Goal: Task Accomplishment & Management: Manage account settings

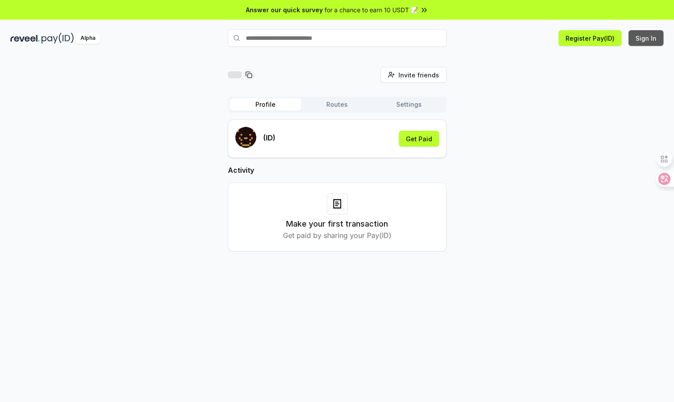
click at [649, 37] on button "Sign In" at bounding box center [646, 38] width 35 height 16
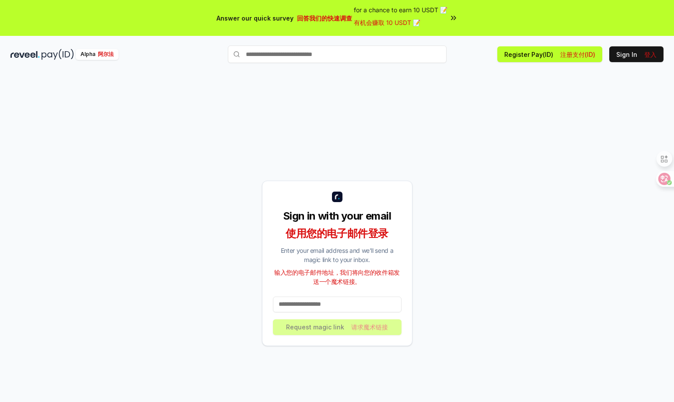
click at [371, 300] on input at bounding box center [337, 305] width 129 height 16
type input "*"
type input "**********"
click at [372, 330] on font "请求魔术链接" at bounding box center [369, 326] width 37 height 7
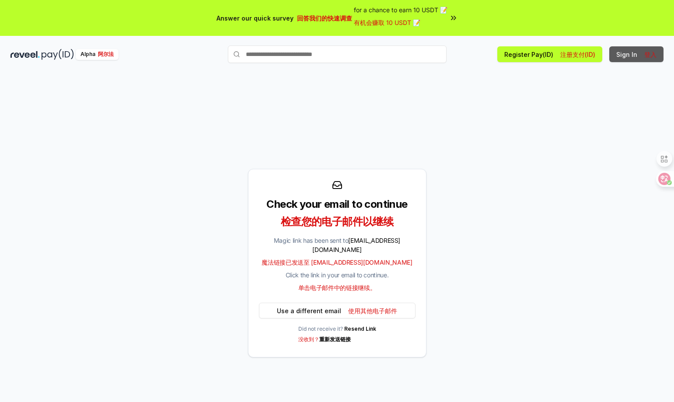
click at [644, 53] on font at bounding box center [643, 54] width 4 height 7
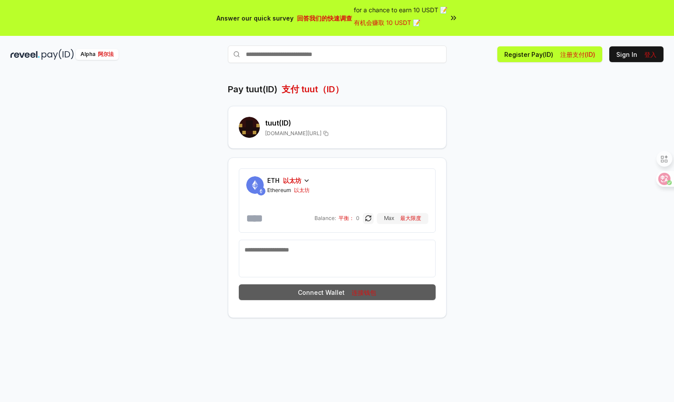
click at [386, 292] on button "Connect Wallet 连接钱包" at bounding box center [337, 292] width 197 height 16
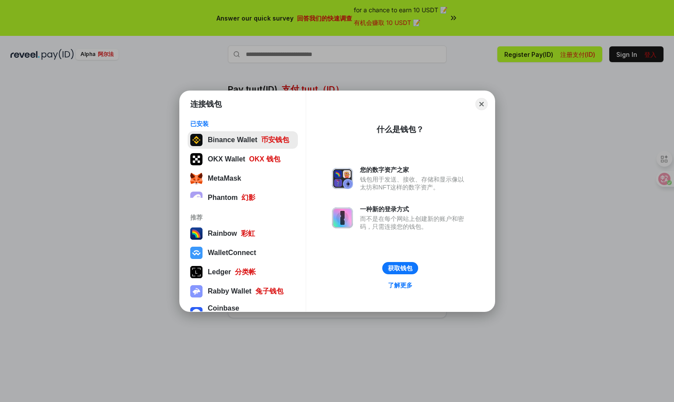
click at [269, 143] on button "Binance Wallet 币安钱包" at bounding box center [243, 140] width 110 height 18
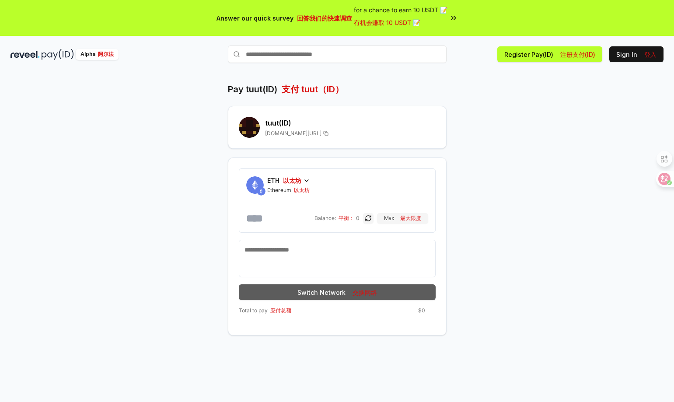
click at [361, 291] on font "交换网络" at bounding box center [365, 292] width 25 height 7
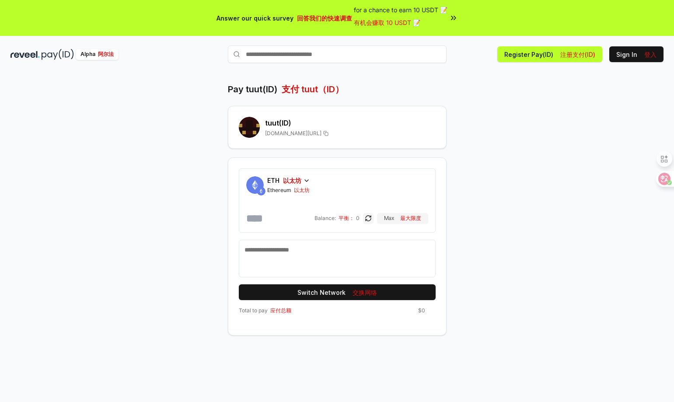
click at [295, 180] on font "以太坊" at bounding box center [292, 180] width 18 height 7
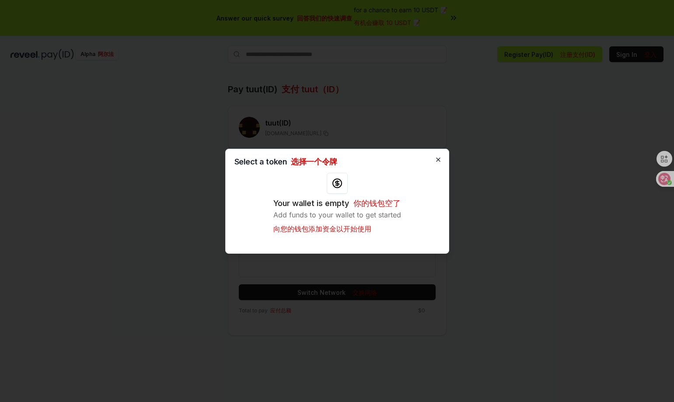
click at [440, 158] on icon "button" at bounding box center [439, 160] width 4 height 4
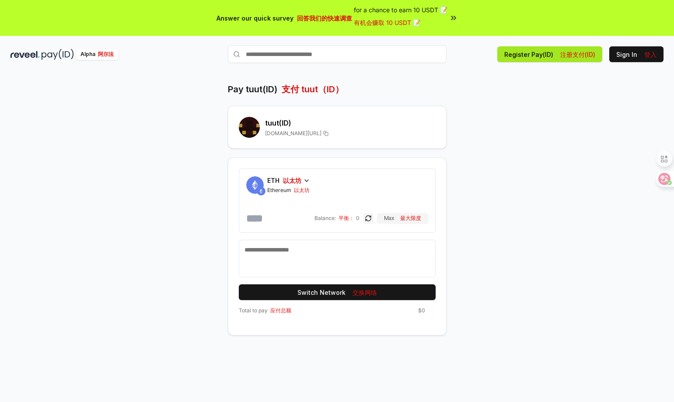
click at [567, 55] on font "注册支付(ID)" at bounding box center [578, 54] width 35 height 7
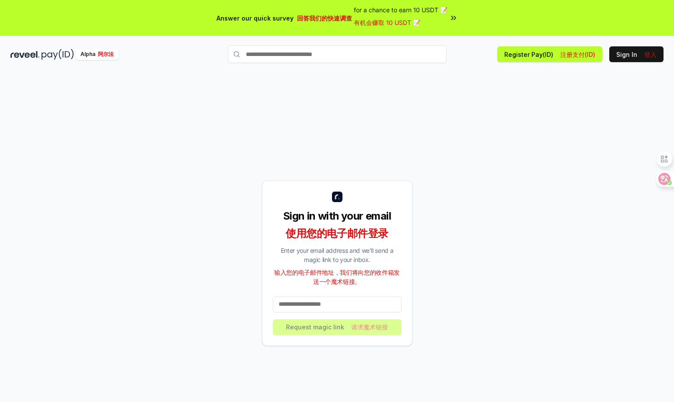
click at [135, 228] on div "Sign in with your email 使用您的电子邮件登录 Enter your email address and we’ll send a ma…" at bounding box center [337, 263] width 653 height 360
click at [575, 56] on font "注册支付(ID)" at bounding box center [578, 54] width 35 height 7
click at [351, 308] on input at bounding box center [337, 305] width 129 height 16
type input "**********"
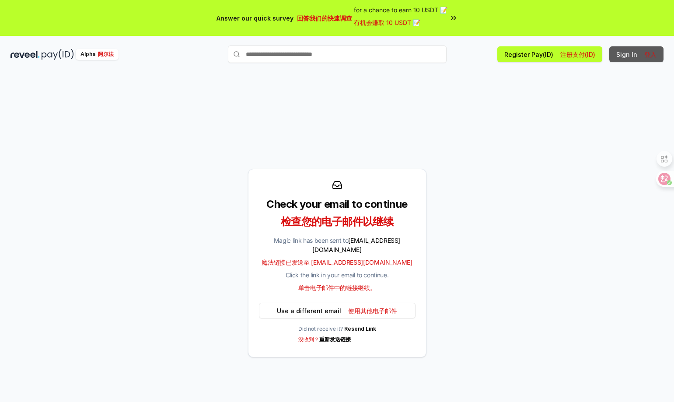
click at [646, 54] on font "登入" at bounding box center [651, 54] width 12 height 7
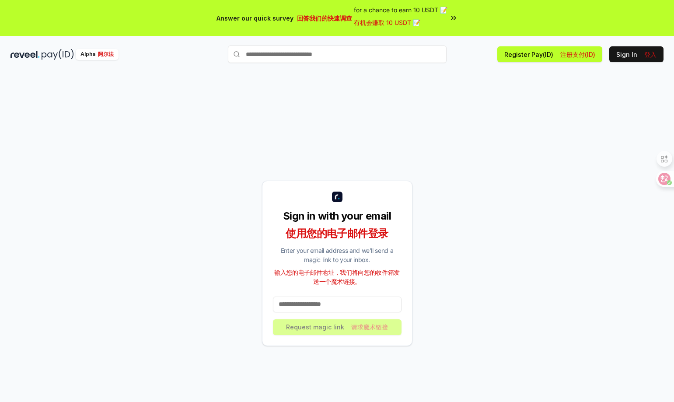
click at [352, 308] on input at bounding box center [337, 305] width 129 height 16
drag, startPoint x: 123, startPoint y: 253, endPoint x: 133, endPoint y: 265, distance: 15.5
click at [121, 257] on div "Sign in with your email 使用您的电子邮件登录 Enter your email address and we’ll send a ma…" at bounding box center [337, 263] width 653 height 360
click at [486, 233] on div "Sign in with your email 使用您的电子邮件登录 Enter your email address and we’ll send a ma…" at bounding box center [337, 263] width 653 height 360
click at [102, 126] on div "Sign in with your email 使用您的电子邮件登录 Enter your email address and we’ll send a ma…" at bounding box center [337, 263] width 653 height 360
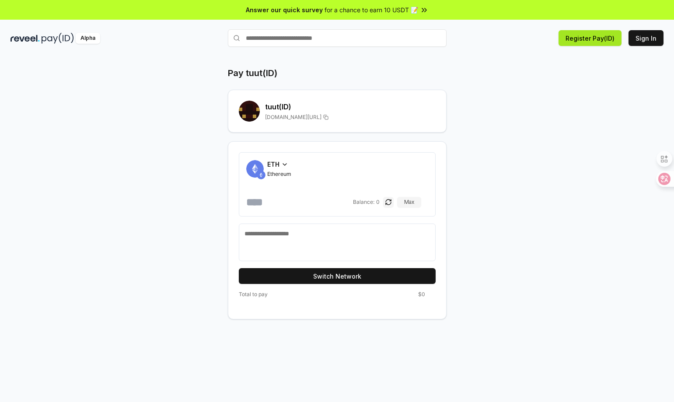
click at [597, 35] on button "Register Pay(ID)" at bounding box center [590, 38] width 63 height 16
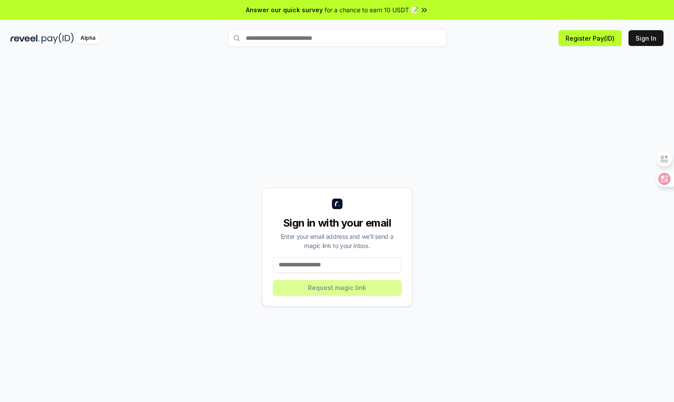
click at [363, 270] on input at bounding box center [337, 265] width 129 height 16
click at [653, 33] on button "Sign In" at bounding box center [646, 38] width 35 height 16
click at [643, 39] on button "Sign In" at bounding box center [646, 38] width 35 height 16
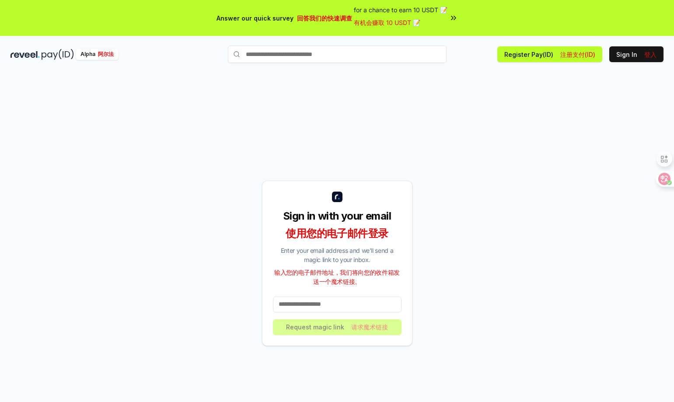
click at [325, 306] on input at bounding box center [337, 305] width 129 height 16
type input "**********"
click at [379, 326] on font "请求魔术链接" at bounding box center [369, 326] width 37 height 7
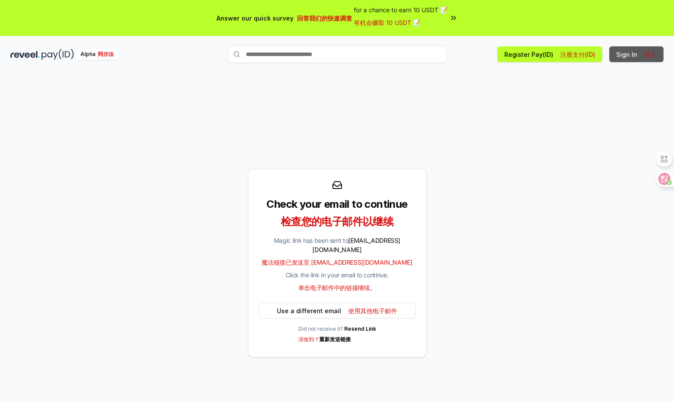
click at [646, 52] on font "登入" at bounding box center [651, 54] width 12 height 7
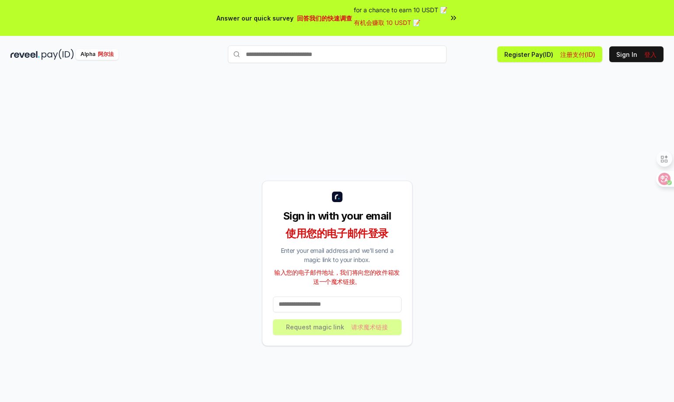
click at [366, 305] on input at bounding box center [337, 305] width 129 height 16
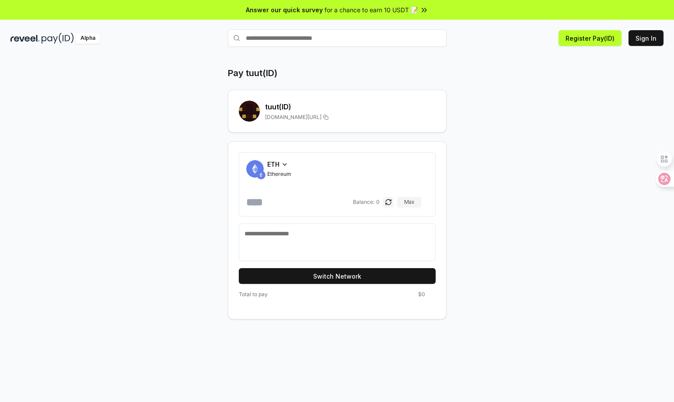
click at [548, 125] on div "Pay tuut(ID) tuut (ID) reveel.id/pay/tuut ETH Ethereum Balance: 0 Max Switch Ne…" at bounding box center [337, 193] width 525 height 253
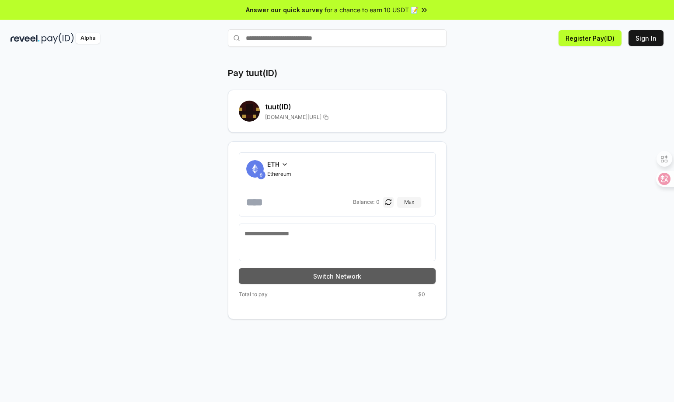
click at [341, 276] on button "Switch Network" at bounding box center [337, 276] width 197 height 16
click at [339, 276] on button "Switch Network" at bounding box center [337, 276] width 197 height 16
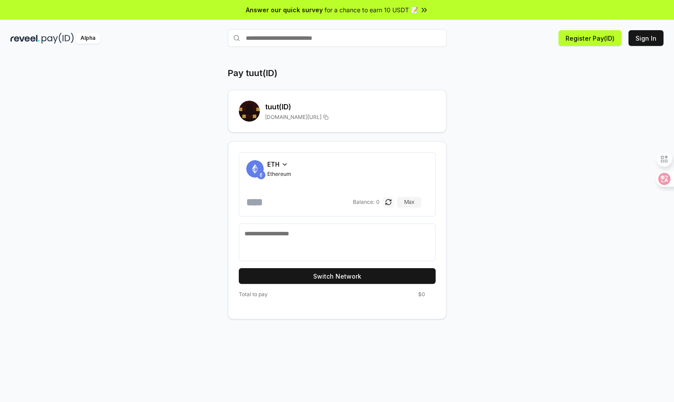
click at [393, 204] on button "button" at bounding box center [388, 202] width 11 height 11
click at [591, 38] on button "Register Pay(ID)" at bounding box center [590, 38] width 63 height 16
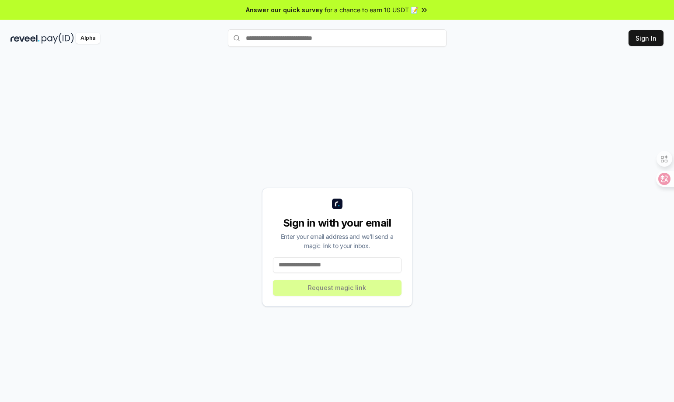
click at [357, 267] on input at bounding box center [337, 265] width 129 height 16
click at [359, 262] on input at bounding box center [337, 265] width 129 height 16
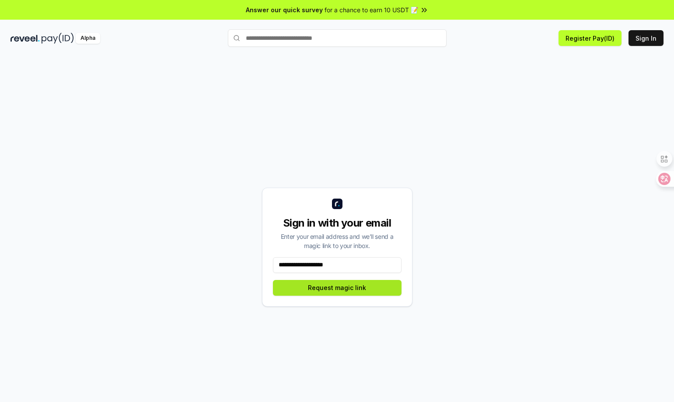
type input "**********"
click at [348, 292] on button "Request magic link" at bounding box center [337, 288] width 129 height 16
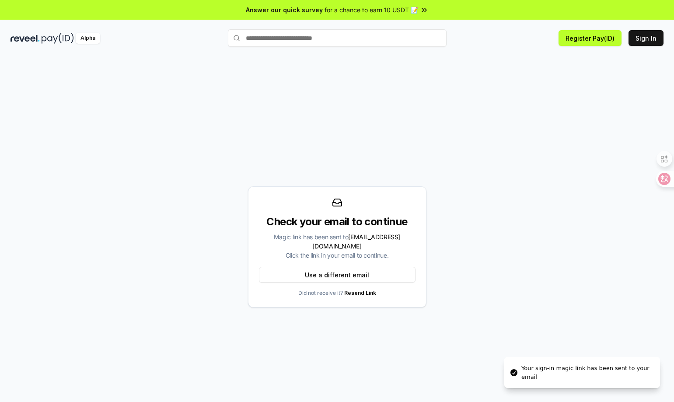
click at [533, 275] on div "Check your email to continue Magic link has been sent to [EMAIL_ADDRESS][DOMAIN…" at bounding box center [337, 247] width 653 height 360
click at [653, 39] on button "Sign In" at bounding box center [646, 38] width 35 height 16
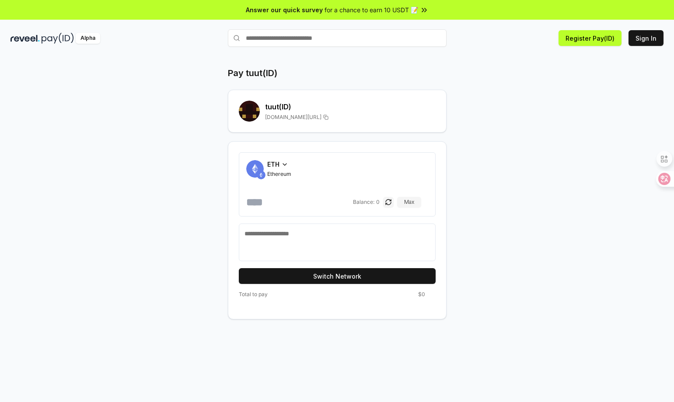
click at [295, 35] on input "text" at bounding box center [337, 38] width 219 height 18
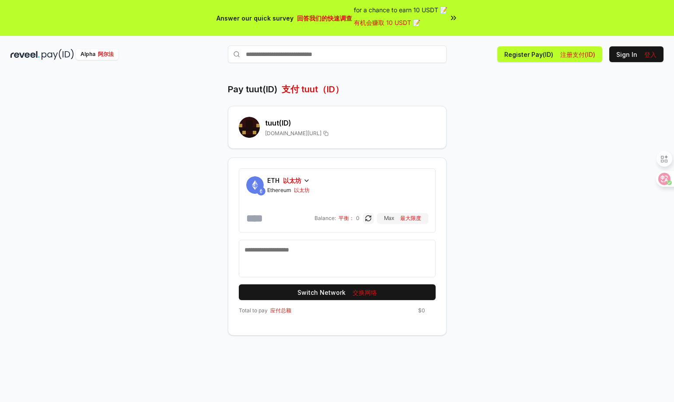
click at [314, 56] on input "text" at bounding box center [337, 55] width 219 height 18
type input "****"
click at [432, 70] on font "支付" at bounding box center [434, 71] width 11 height 7
click at [118, 218] on div "Pay tuut(ID) 支付 tuut（ID） tuut (ID) reveel.id/pay/tuut ETH 以太坊 Ethereum 以太坊 Bala…" at bounding box center [337, 209] width 525 height 253
click at [298, 51] on input "text" at bounding box center [337, 55] width 219 height 18
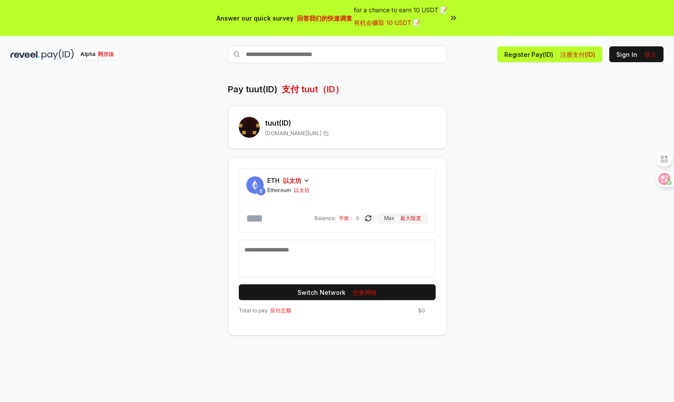
type input "****"
click at [433, 74] on font "支付" at bounding box center [432, 71] width 13 height 6
click at [277, 220] on input "number" at bounding box center [279, 218] width 67 height 14
click at [295, 259] on textarea at bounding box center [338, 259] width 186 height 26
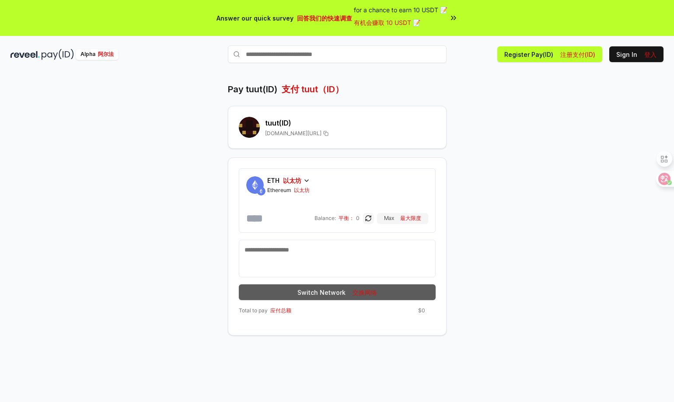
click at [353, 289] on font "交换网络" at bounding box center [365, 292] width 25 height 7
click at [370, 294] on font "交换网络" at bounding box center [365, 292] width 25 height 7
click at [380, 292] on button "Switch Network 交换网络" at bounding box center [337, 292] width 197 height 16
click at [368, 291] on font "交换网络" at bounding box center [365, 292] width 25 height 7
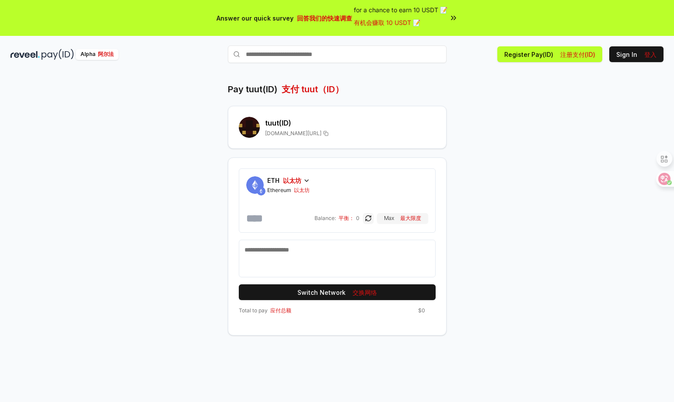
click at [284, 218] on input "number" at bounding box center [279, 218] width 67 height 14
click at [284, 124] on h2 "tuut (ID)" at bounding box center [350, 123] width 171 height 11
click at [376, 55] on input "text" at bounding box center [337, 55] width 219 height 18
type input "****"
click at [281, 125] on h2 "tuut (ID)" at bounding box center [350, 123] width 171 height 11
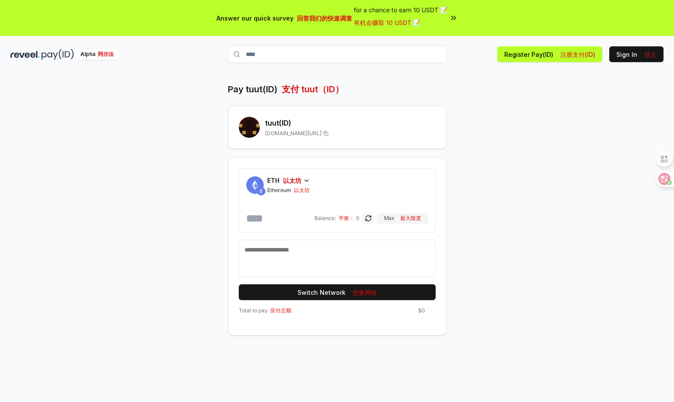
click at [286, 135] on span "[DOMAIN_NAME][URL]" at bounding box center [293, 133] width 56 height 7
click at [275, 222] on input "number" at bounding box center [279, 218] width 67 height 14
click at [303, 180] on icon at bounding box center [306, 180] width 7 height 7
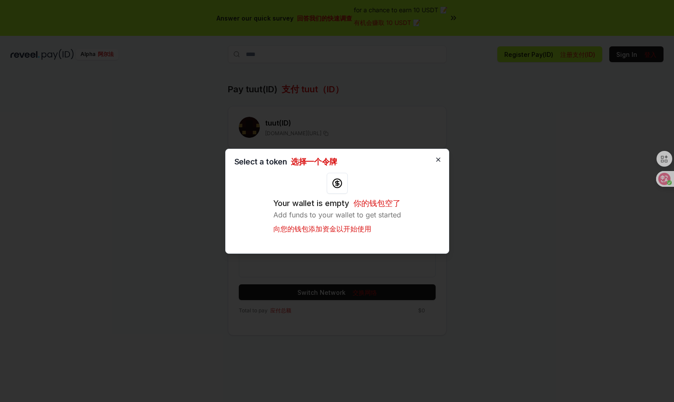
click at [439, 161] on icon "button" at bounding box center [438, 159] width 7 height 7
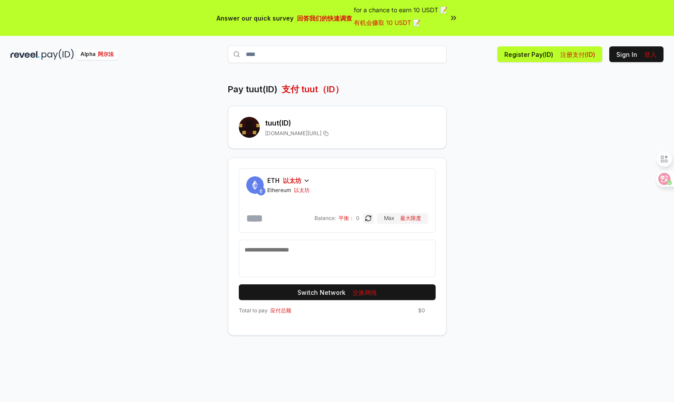
click at [293, 183] on font "以太坊" at bounding box center [292, 180] width 18 height 7
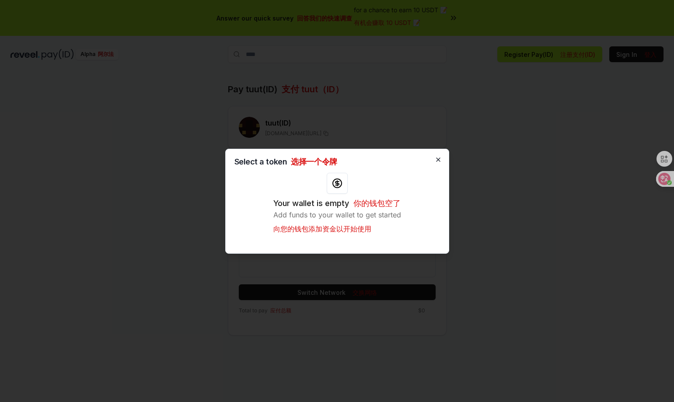
click at [438, 161] on icon "button" at bounding box center [438, 159] width 7 height 7
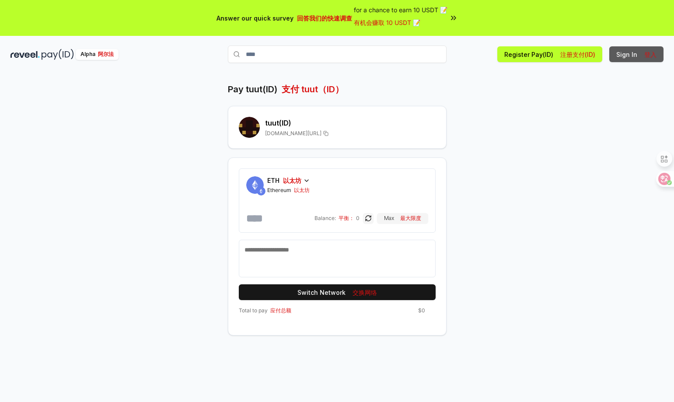
click at [645, 57] on font "登入" at bounding box center [651, 54] width 12 height 7
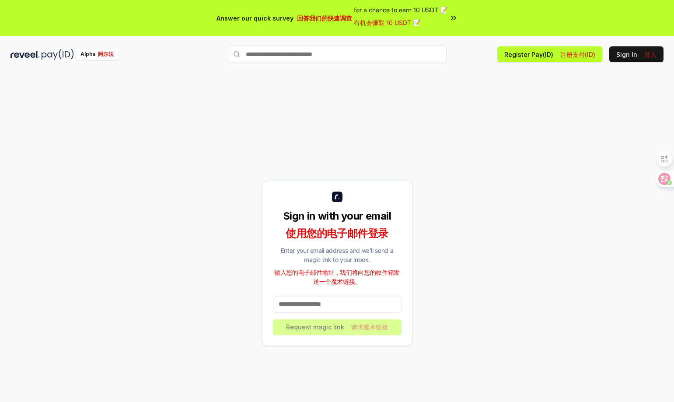
click at [365, 402] on html "Answer our quick survey 回答我们的快速调查 for a chance to earn 10 USDT 📝 有机会赚取 10 USDT …" at bounding box center [337, 201] width 674 height 402
click at [637, 54] on button "Sign In 登入" at bounding box center [637, 54] width 54 height 16
click at [343, 303] on input at bounding box center [337, 305] width 129 height 16
type input "**********"
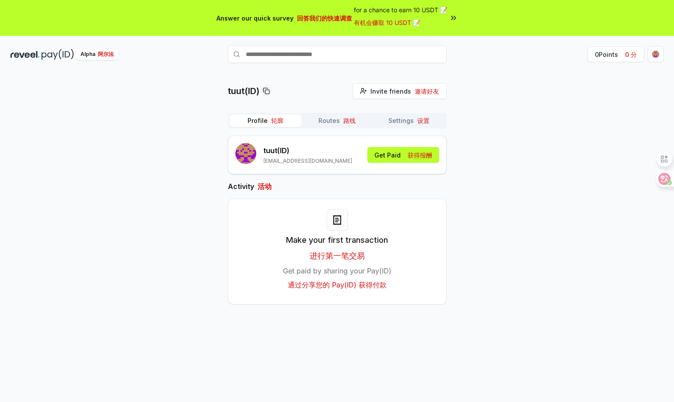
click at [338, 271] on p "Get paid by sharing your Pay(ID) 通过分享您的 Pay(ID) 获得付款" at bounding box center [337, 280] width 109 height 28
click at [408, 158] on font "获得报酬" at bounding box center [420, 154] width 25 height 7
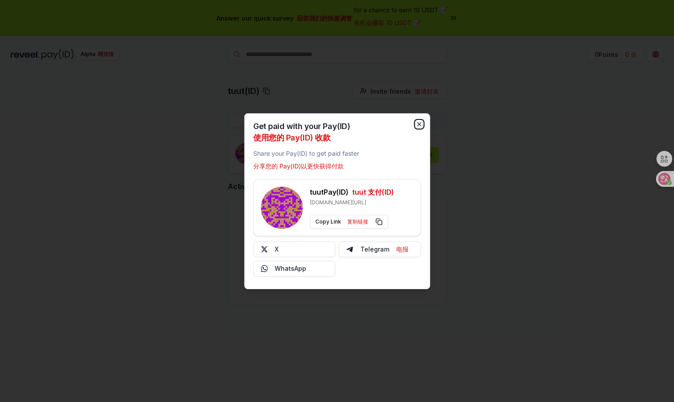
click at [421, 126] on icon "button" at bounding box center [419, 124] width 7 height 7
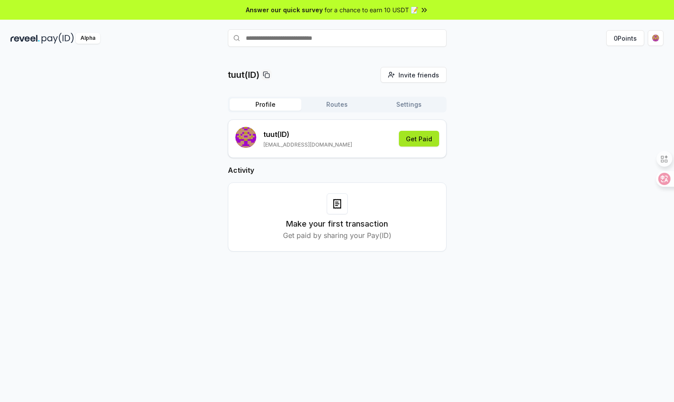
click at [426, 139] on button "Get Paid" at bounding box center [419, 139] width 40 height 16
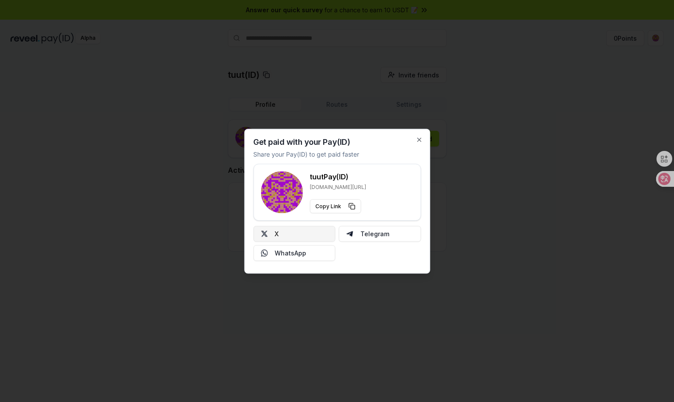
click at [286, 231] on button "X" at bounding box center [294, 234] width 82 height 16
click at [422, 138] on icon "button" at bounding box center [419, 139] width 7 height 7
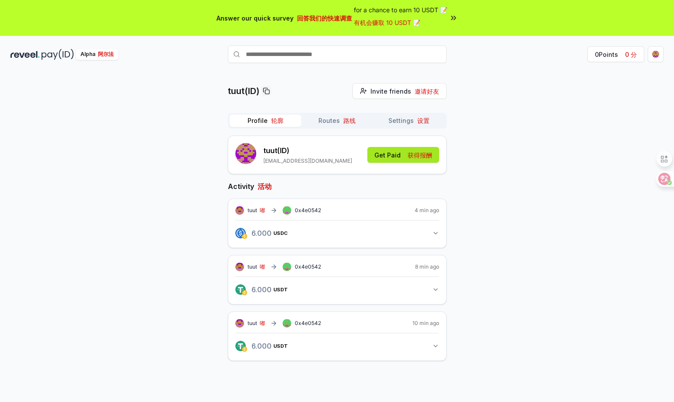
click at [421, 149] on button "Get Paid 获得报酬" at bounding box center [404, 155] width 72 height 16
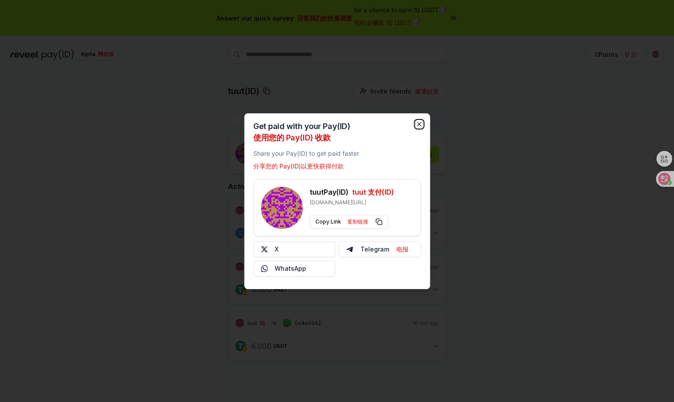
click at [418, 125] on icon "button" at bounding box center [419, 124] width 7 height 7
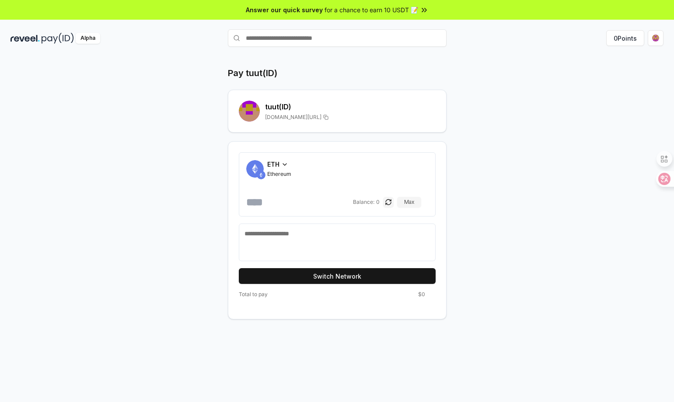
click at [351, 36] on input "text" at bounding box center [337, 38] width 219 height 18
type input "****"
click at [436, 57] on span "Pay" at bounding box center [434, 55] width 17 height 13
click at [653, 38] on html "Answer our quick survey for a chance to earn 10 USDT 📝 Alpha 0 Points Pay tuut(…" at bounding box center [337, 201] width 674 height 402
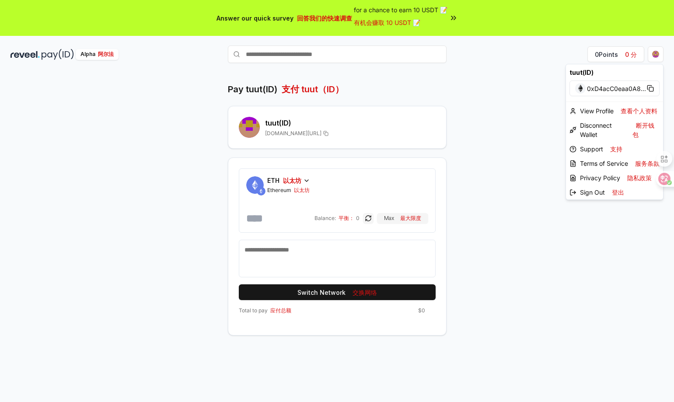
click at [535, 289] on html "Answer our quick survey 回答我们的快速调查 for a chance to earn 10 USDT 📝 有机会赚取 10 USDT …" at bounding box center [337, 201] width 674 height 402
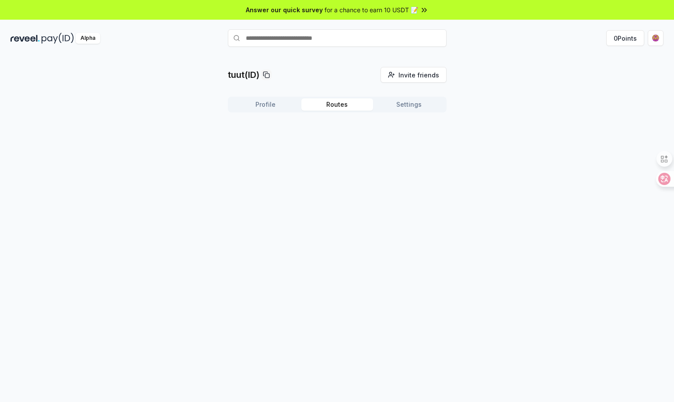
click at [332, 105] on button "Routes" at bounding box center [338, 104] width 72 height 12
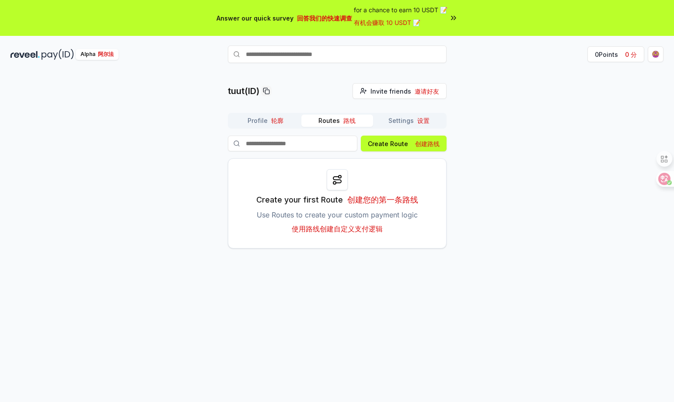
click at [418, 122] on font "设置" at bounding box center [424, 120] width 12 height 7
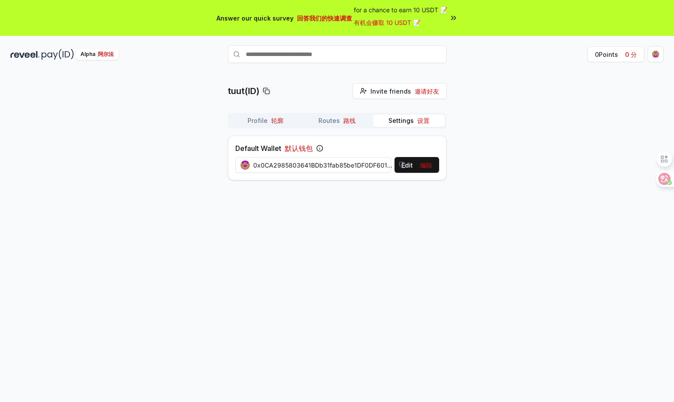
click at [251, 116] on button "Profile 轮廓" at bounding box center [266, 121] width 72 height 12
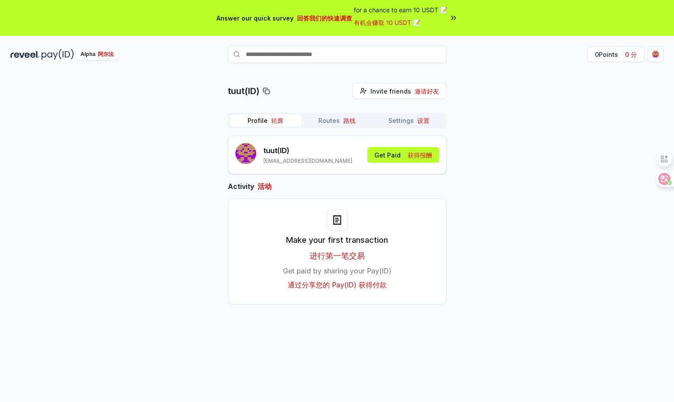
click at [344, 267] on p "Get paid by sharing your Pay(ID) 通过分享您的 Pay(ID) 获得付款" at bounding box center [337, 280] width 109 height 28
click at [412, 156] on font "获得报酬" at bounding box center [420, 154] width 25 height 7
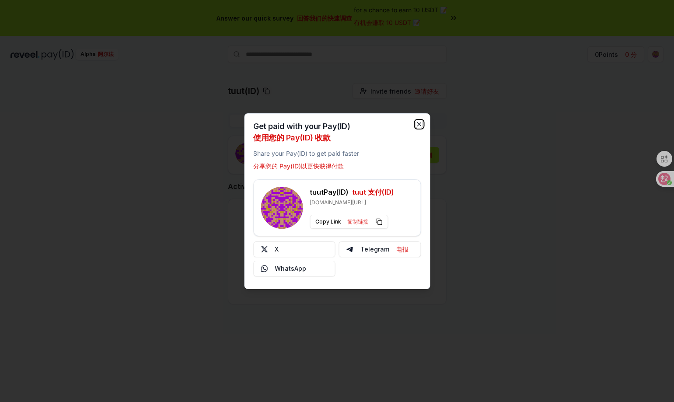
click at [419, 122] on icon "button" at bounding box center [419, 124] width 7 height 7
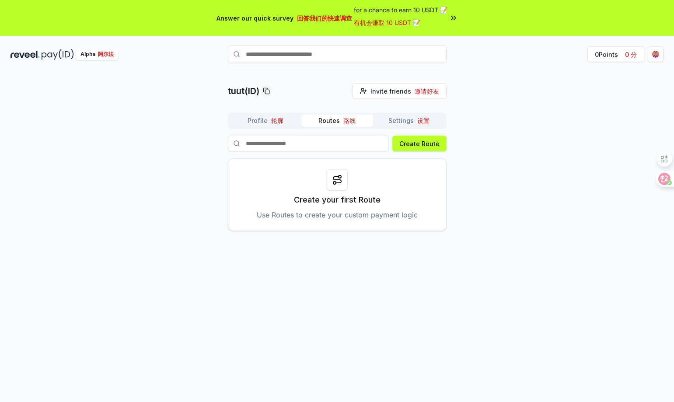
click at [342, 118] on font "button" at bounding box center [342, 120] width 4 height 7
drag, startPoint x: 418, startPoint y: 120, endPoint x: 412, endPoint y: 121, distance: 5.4
click at [418, 120] on font "设置" at bounding box center [424, 120] width 12 height 7
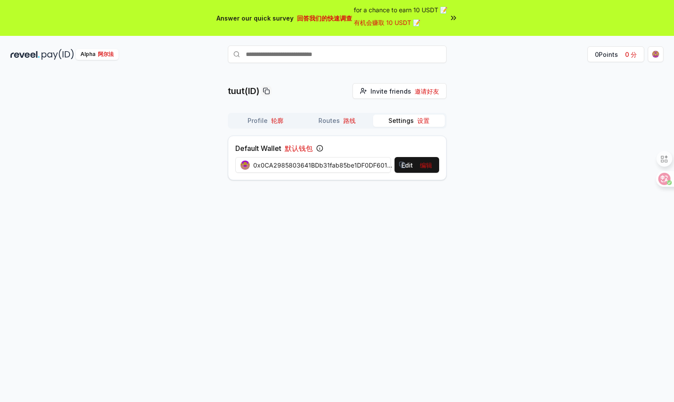
click at [337, 117] on button "Routes 路线" at bounding box center [338, 121] width 72 height 12
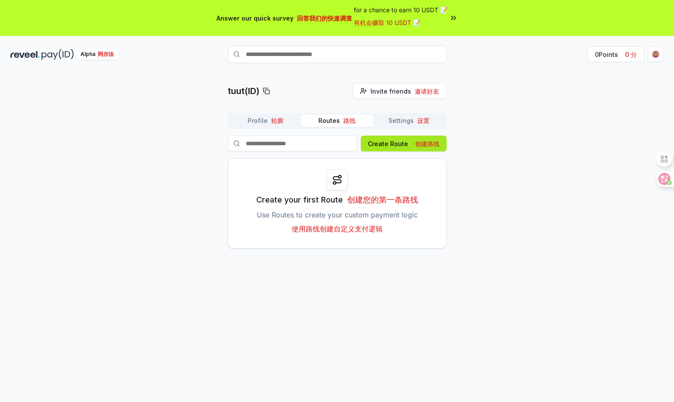
click at [430, 147] on font "创建路线" at bounding box center [427, 143] width 25 height 7
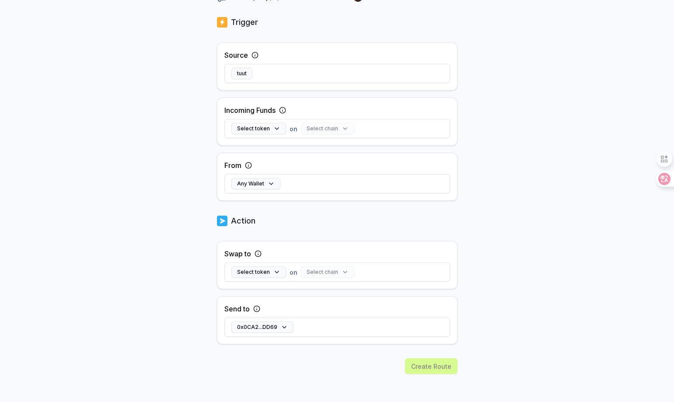
scroll to position [162, 0]
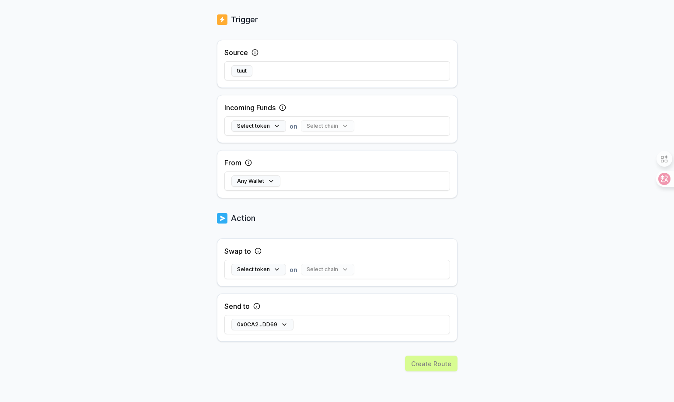
click at [439, 362] on div "Create Route" at bounding box center [337, 379] width 241 height 46
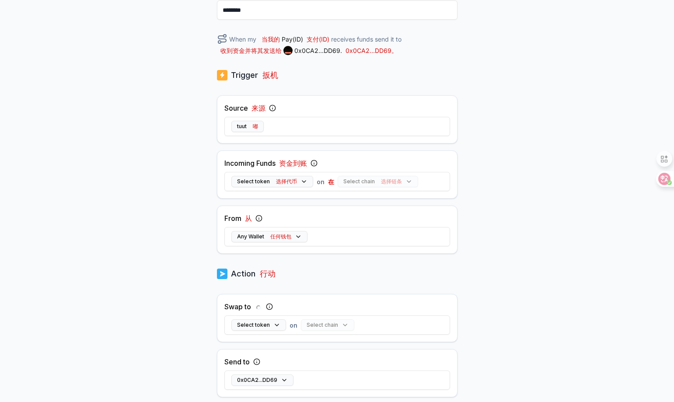
scroll to position [175, 0]
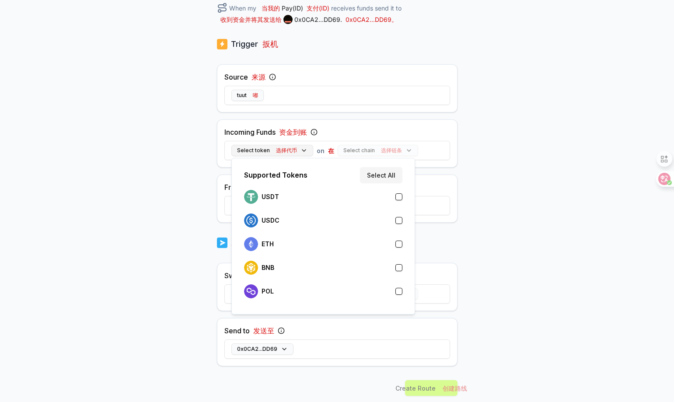
click at [297, 152] on button "Select token 选择代币" at bounding box center [273, 150] width 82 height 11
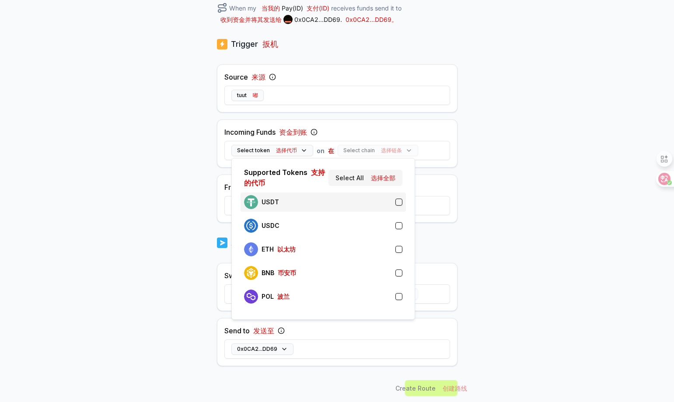
click at [309, 197] on div "USDT" at bounding box center [323, 202] width 158 height 14
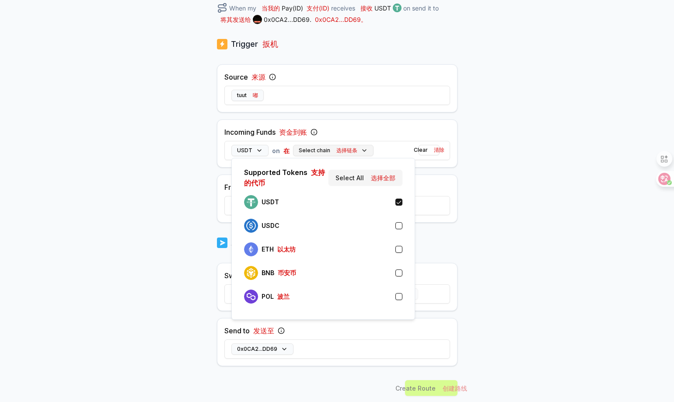
click at [349, 152] on font "选择链条" at bounding box center [347, 150] width 21 height 7
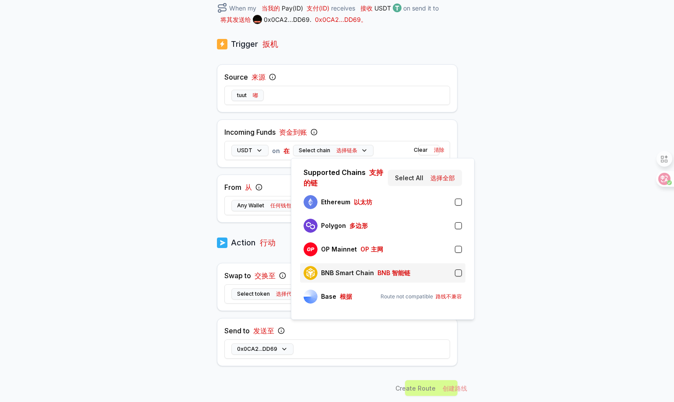
click at [356, 271] on p "BNB Smart Chain BNB 智能链" at bounding box center [365, 273] width 89 height 7
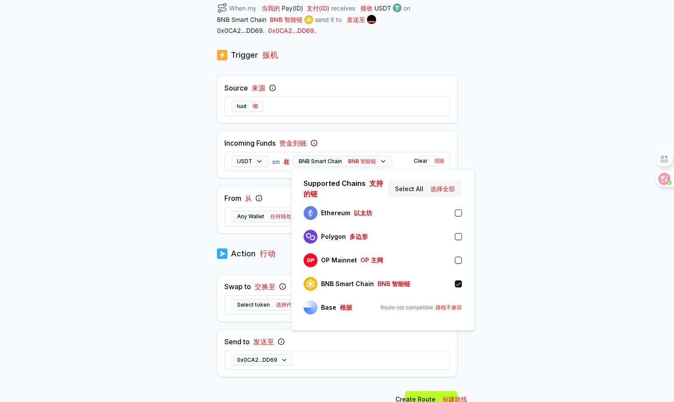
click at [556, 220] on div "Back 后退 Create Route 创建路线 ******** When my 当我的 Pay(ID) 支付(ID) receives 接收 USDT …" at bounding box center [337, 80] width 674 height 378
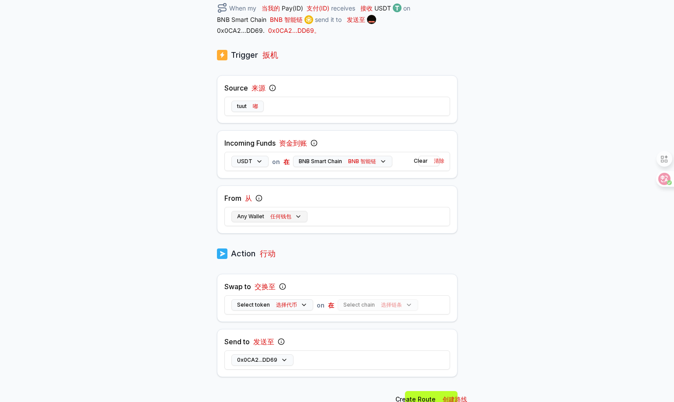
click at [284, 215] on font "任何钱包" at bounding box center [280, 216] width 21 height 7
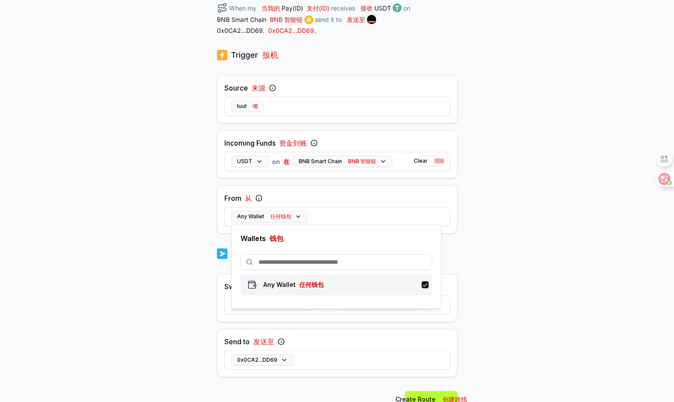
click at [337, 286] on div "Any Wallet 任何钱包" at bounding box center [336, 285] width 185 height 16
click at [298, 215] on button "Any Wallet 任何钱包" at bounding box center [270, 216] width 76 height 11
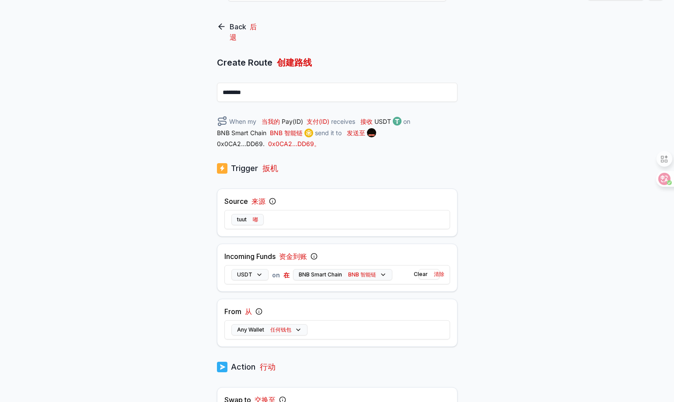
scroll to position [35, 0]
